Goal: Information Seeking & Learning: Find specific fact

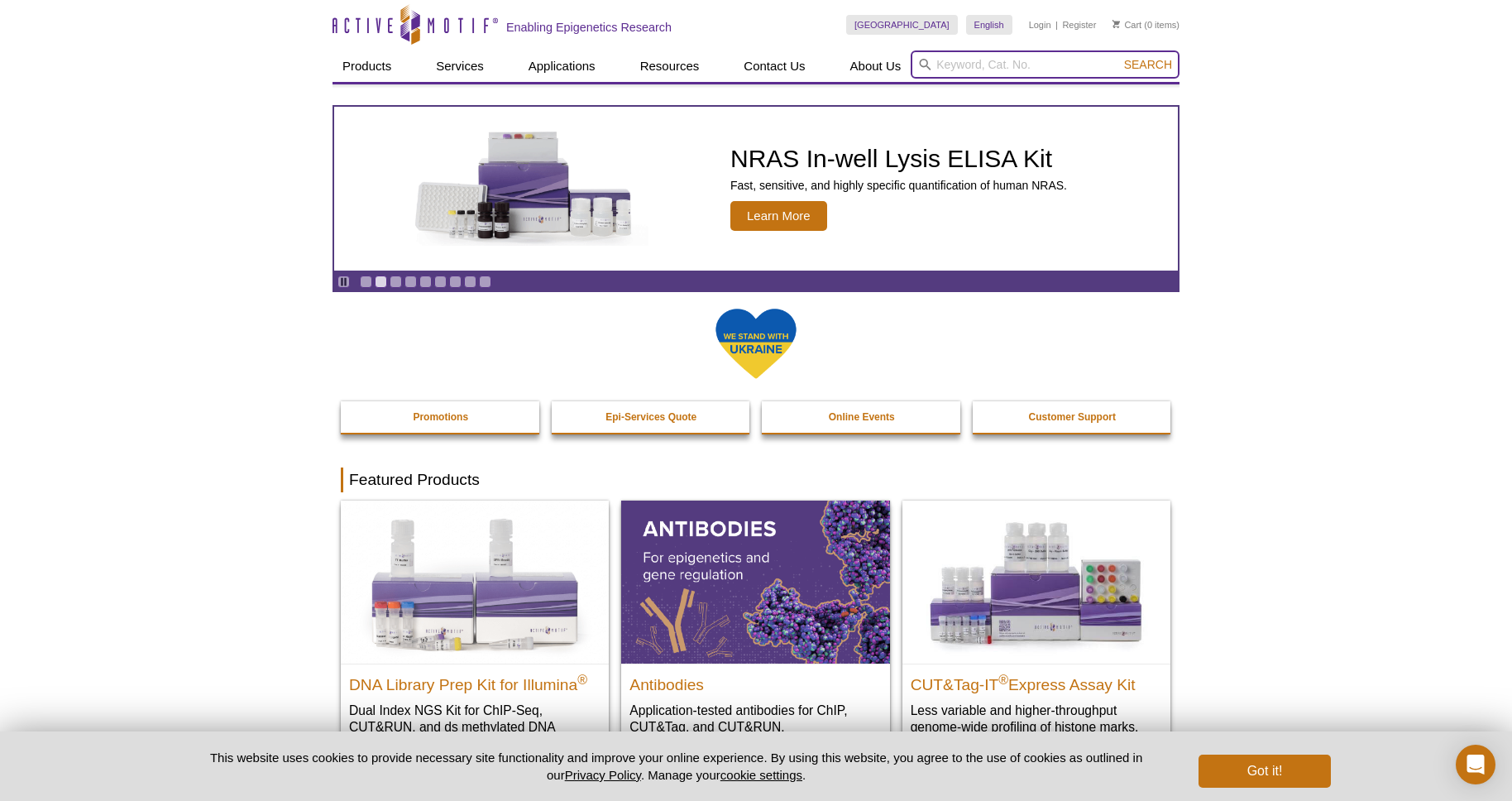
click at [949, 66] on input "search" at bounding box center [1045, 65] width 269 height 28
paste input "31539"
type input "31539"
click at [1119, 57] on button "Search" at bounding box center [1148, 65] width 58 height 15
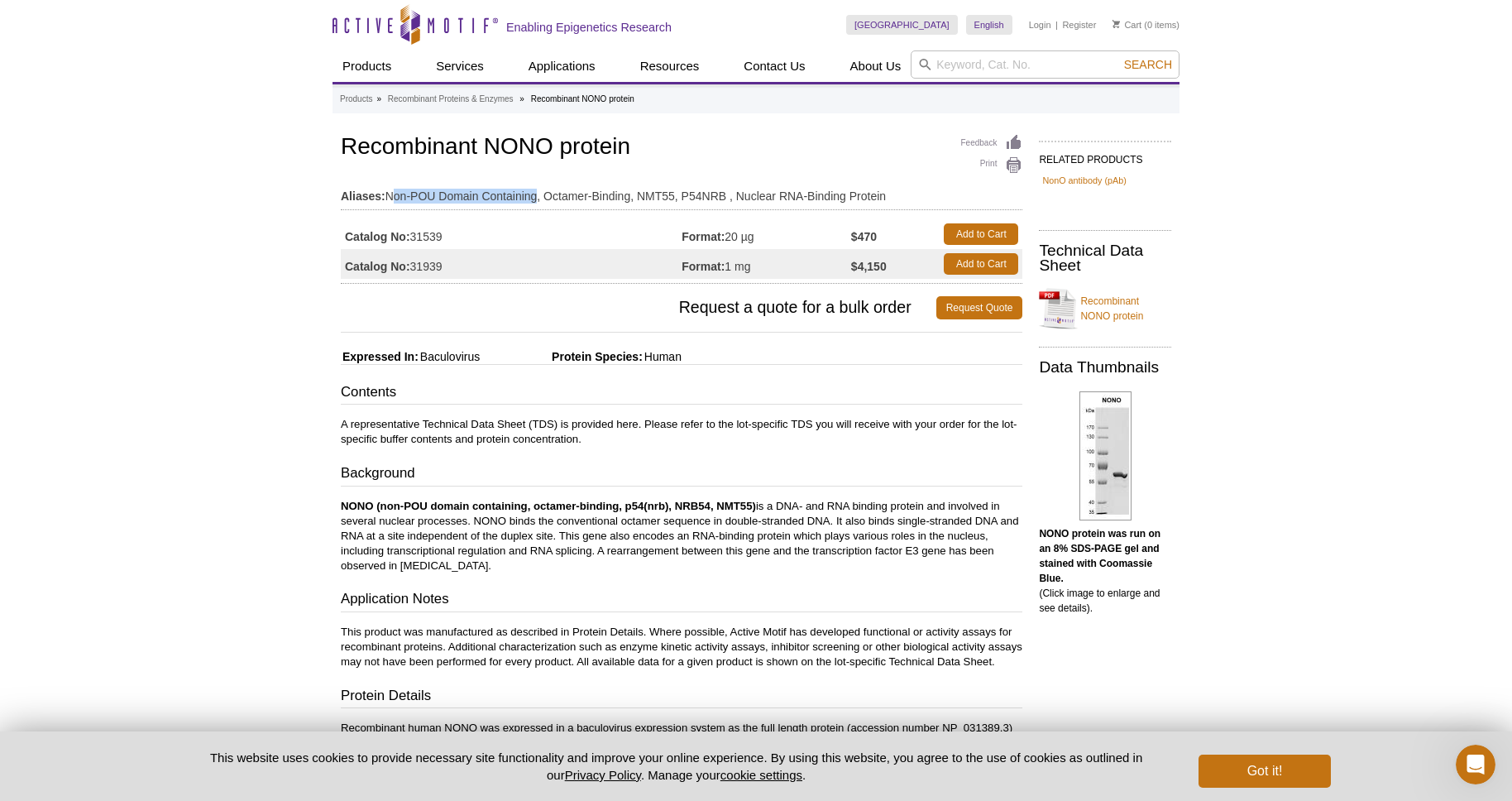
drag, startPoint x: 389, startPoint y: 197, endPoint x: 538, endPoint y: 201, distance: 149.1
click at [538, 201] on td "Aliases: Non-POU Domain Containing, Octamer-Binding, NMT55, P54NRB , Nuclear RN…" at bounding box center [682, 192] width 682 height 27
drag, startPoint x: 637, startPoint y: 192, endPoint x: 676, endPoint y: 197, distance: 39.3
click at [676, 197] on td "Aliases: Non-POU Domain Containing, Octamer-Binding, NMT55, P54NRB , Nuclear RN…" at bounding box center [682, 192] width 682 height 27
copy td "NMT55"
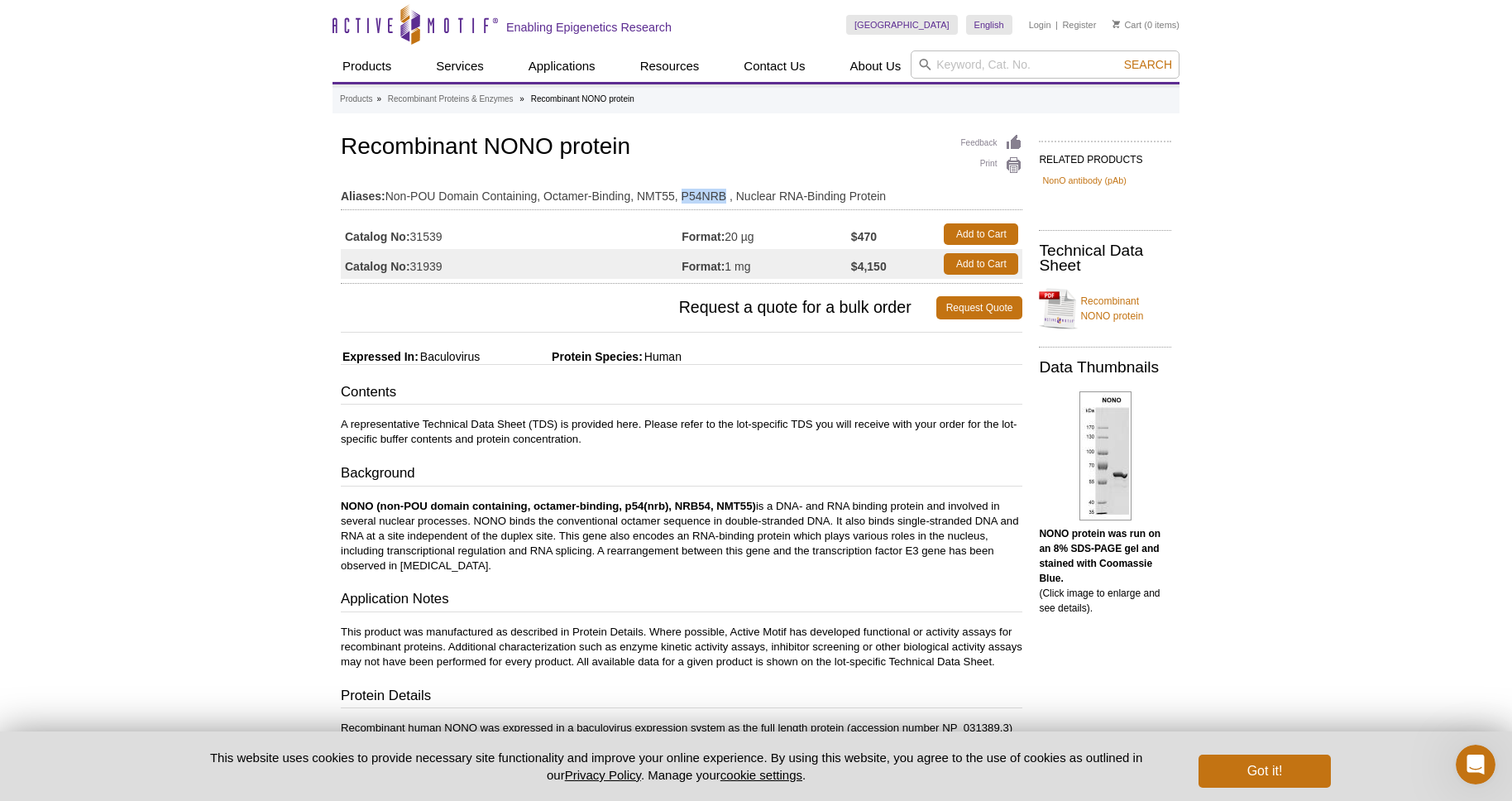
drag, startPoint x: 726, startPoint y: 196, endPoint x: 683, endPoint y: 200, distance: 43.2
click at [683, 200] on td "Aliases: Non-POU Domain Containing, Octamer-Binding, NMT55, P54NRB , Nuclear RN…" at bounding box center [682, 192] width 682 height 27
copy td "P54NRB"
drag, startPoint x: 737, startPoint y: 197, endPoint x: 891, endPoint y: 195, distance: 154.0
click at [891, 195] on td "Aliases: Non-POU Domain Containing, Octamer-Binding, NMT55, P54NRB , Nuclear RN…" at bounding box center [682, 192] width 682 height 27
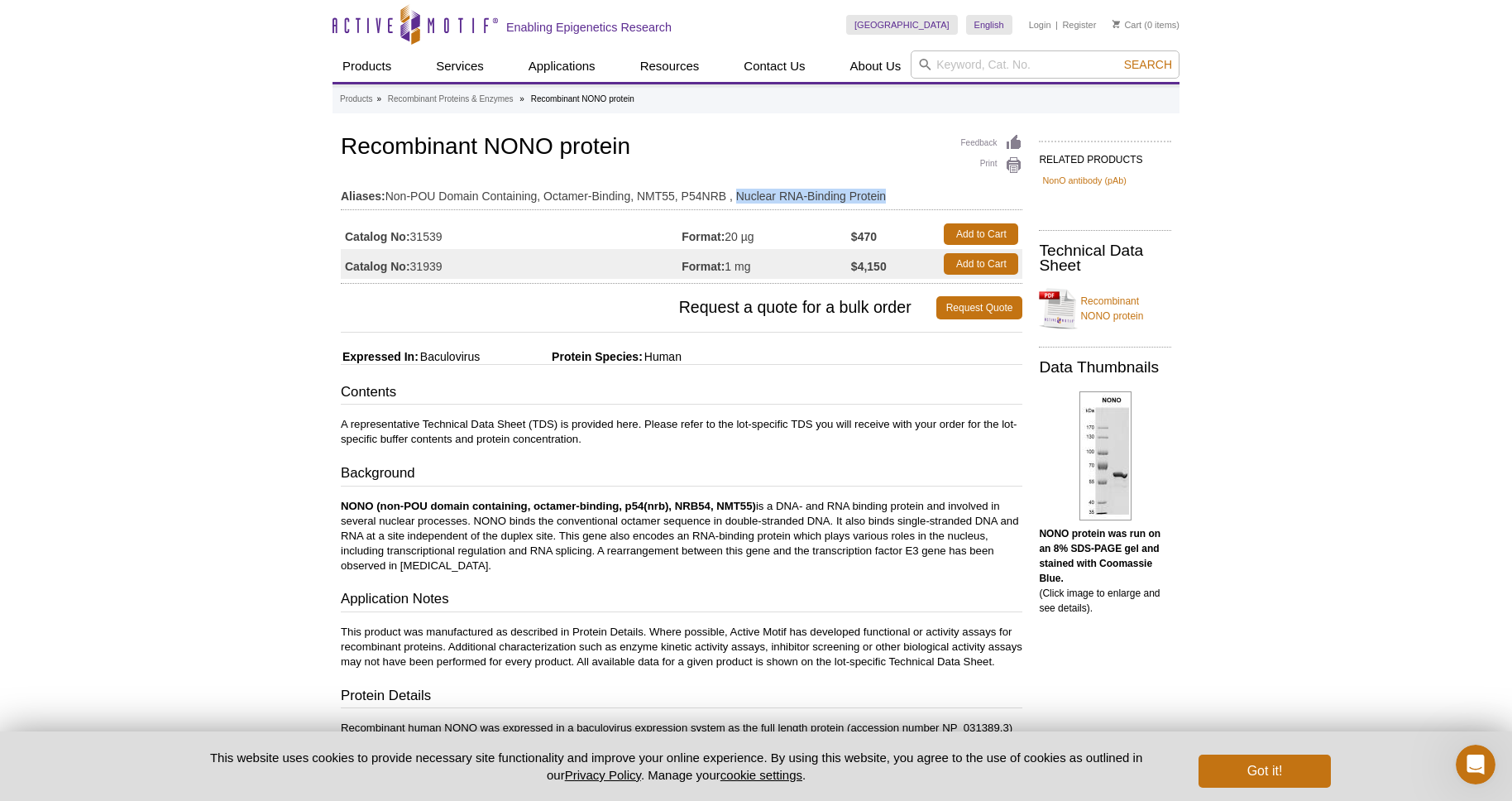
copy td "Nuclear RNA-Binding Protein"
click at [1023, 65] on input "search" at bounding box center [1045, 65] width 269 height 28
paste input "61248"
click at [1119, 57] on button "Search" at bounding box center [1148, 65] width 58 height 15
click at [986, 96] on strong "61248" at bounding box center [970, 90] width 31 height 12
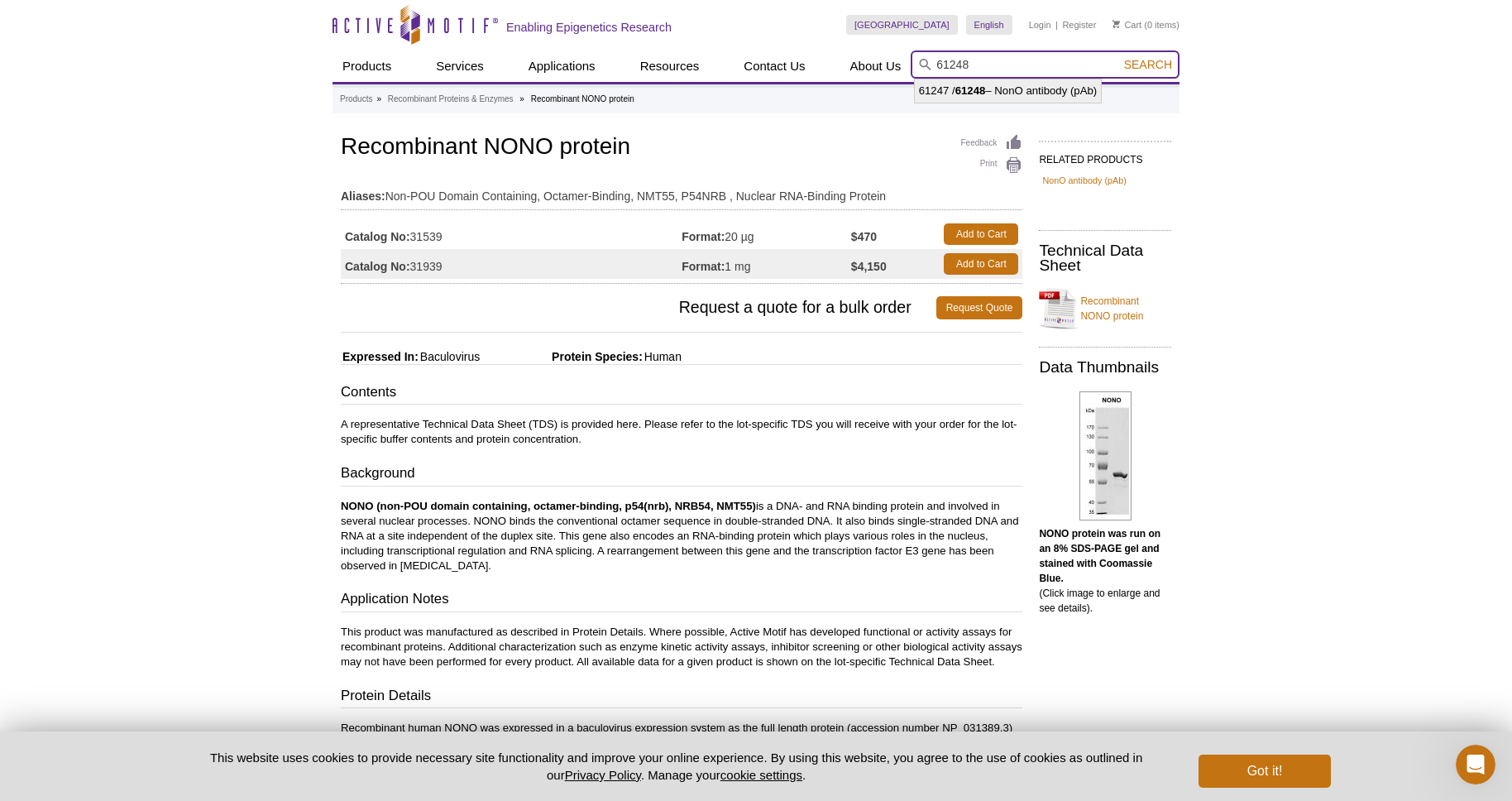
type input "61247 / 61248 – NonO antibody (pAb)"
